Goal: Understand process/instructions

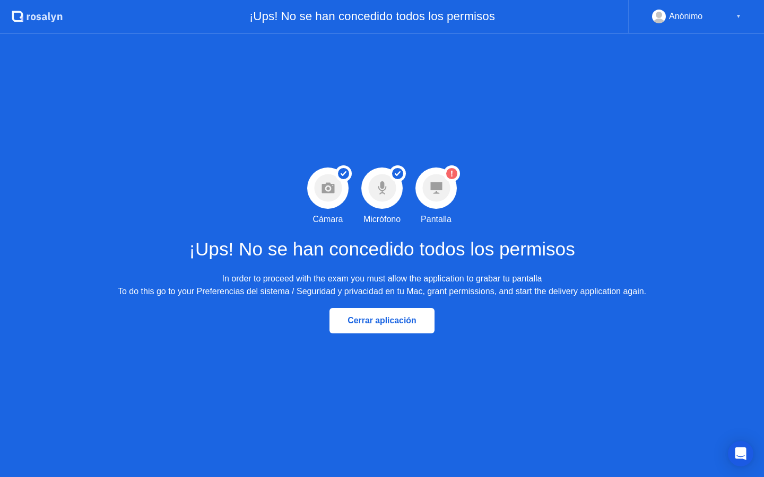
click at [449, 166] on circle at bounding box center [451, 173] width 16 height 16
click at [758, 464] on div "Éxito Permiso [PERSON_NAME] concedido Cámara Éxito Permiso de micrófono concedi…" at bounding box center [382, 255] width 764 height 443
click at [751, 464] on body ".st0{fill:#f0f8ff;} .st1{fill:#d4e3ff;} .st2{fill:#b4c2ff;} background ¡Ups! No…" at bounding box center [382, 238] width 764 height 477
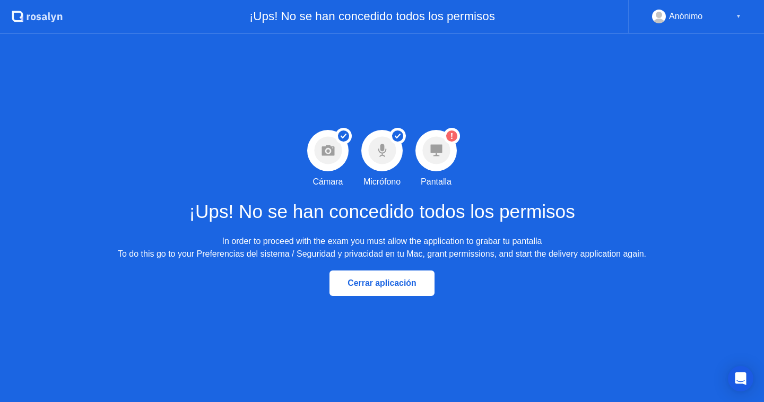
click at [449, 174] on div "Advertencia Permiso de pantalla no concedido Pantalla" at bounding box center [436, 159] width 54 height 58
click at [437, 158] on circle at bounding box center [436, 151] width 28 height 28
click at [417, 278] on div "Cerrar aplicación" at bounding box center [381, 283] width 98 height 10
